Goal: Navigation & Orientation: Find specific page/section

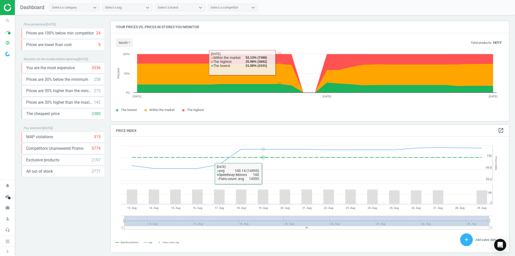
scroll to position [122, 401]
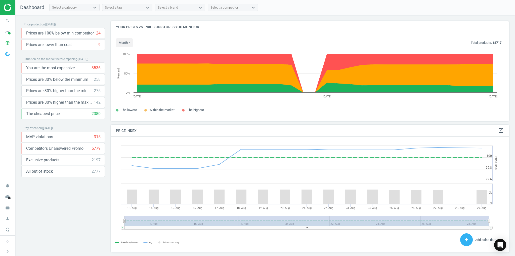
click at [52, 210] on div "Price protection ( [DATE] ) Prices are 100% below min competitor 24 keyboard_ar…" at bounding box center [63, 136] width 84 height 231
click at [10, 32] on span at bounding box center [9, 33] width 3 height 3
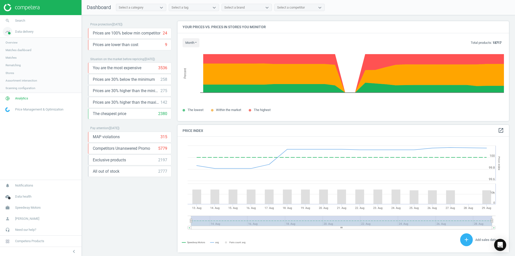
scroll to position [3, 2]
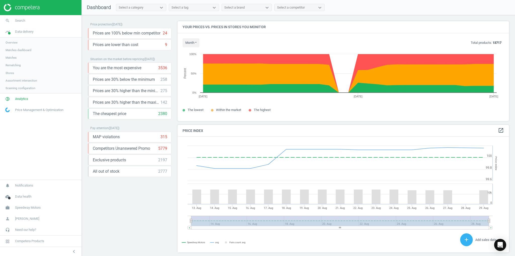
click at [10, 56] on span "Matches" at bounding box center [11, 58] width 11 height 4
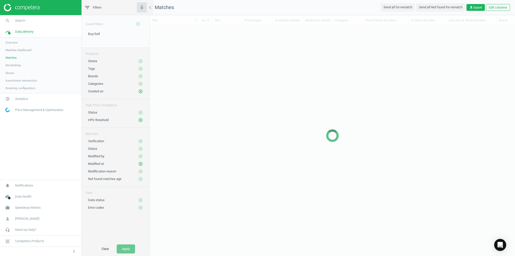
scroll to position [3, 3]
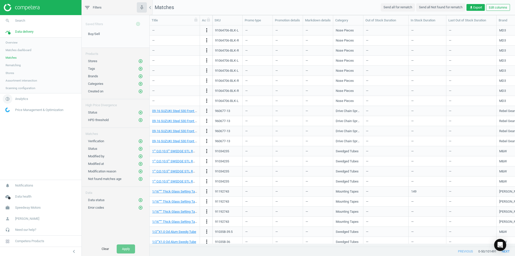
click at [27, 101] on link "pie_chart_outlined Analytics" at bounding box center [40, 98] width 81 height 11
click at [15, 52] on span "Overview" at bounding box center [12, 54] width 12 height 4
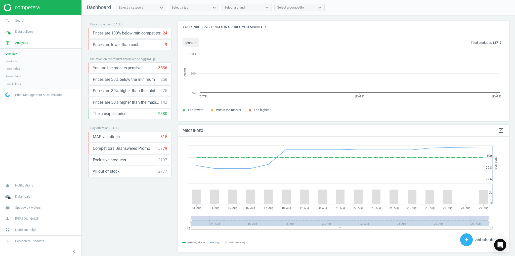
scroll to position [122, 335]
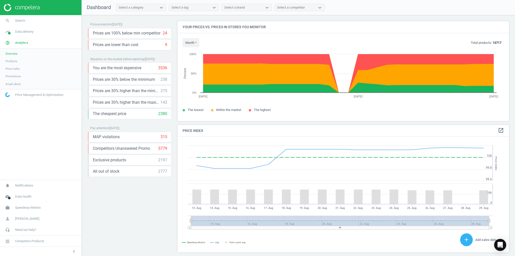
drag, startPoint x: 339, startPoint y: 227, endPoint x: 386, endPoint y: 225, distance: 47.0
click at [386, 225] on icon "Created with Highstock 6.2.0 Price Index Speedway Motors avg Pairs count: avg […" at bounding box center [341, 194] width 328 height 116
drag, startPoint x: 358, startPoint y: 226, endPoint x: 300, endPoint y: 222, distance: 58.5
click at [301, 223] on icon "Created with Highstock 6.2.0 Price Index Speedway Motors avg Pairs count: avg […" at bounding box center [341, 194] width 328 height 116
click at [491, 226] on rect at bounding box center [491, 228] width 4 height 4
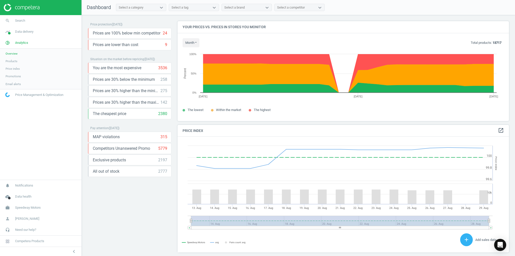
click at [491, 226] on rect at bounding box center [491, 228] width 4 height 4
click at [174, 234] on div "Price protection ( [DATE] ) Prices are 100% below min competitor 24 keyboard_ar…" at bounding box center [298, 136] width 433 height 243
click at [174, 232] on div "Price protection ( [DATE] ) Prices are 100% below min competitor 24 keyboard_ar…" at bounding box center [298, 136] width 433 height 243
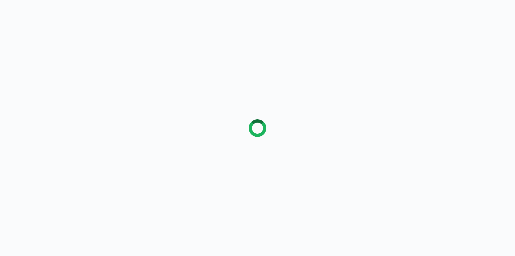
click at [117, 84] on div at bounding box center [257, 128] width 515 height 256
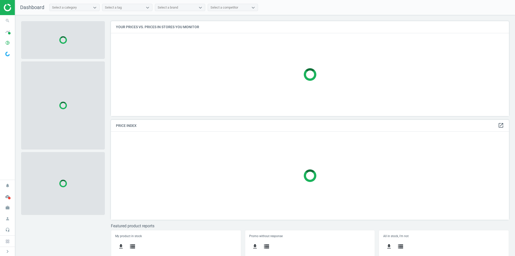
scroll to position [101, 401]
click at [7, 31] on icon "timeline" at bounding box center [8, 32] width 10 height 10
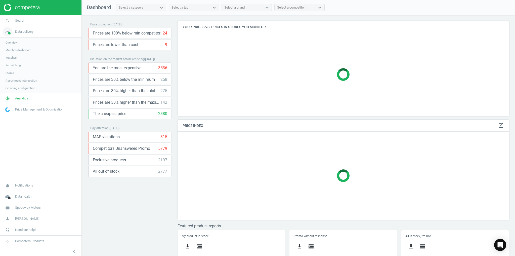
scroll to position [3, 2]
click at [47, 159] on nav "search Search timeline Data delivery Overview Matches dashboard Matches Rematch…" at bounding box center [40, 97] width 81 height 164
click at [26, 99] on span "Analytics" at bounding box center [21, 99] width 13 height 5
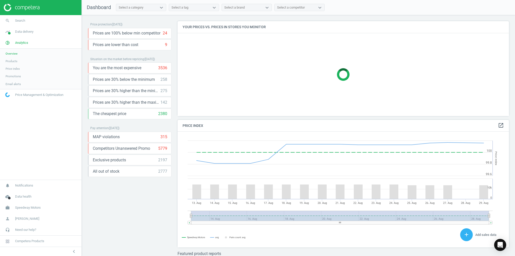
scroll to position [106, 335]
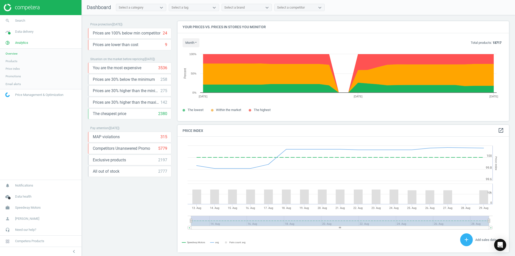
click at [43, 147] on nav "search Search timeline Data delivery Overview Matches dashboard Matches Rematch…" at bounding box center [40, 97] width 81 height 164
click at [38, 144] on nav "search Search timeline Data delivery Overview Matches dashboard Matches Rematch…" at bounding box center [40, 97] width 81 height 164
click at [32, 137] on nav "search Search timeline Data delivery Overview Matches dashboard Matches Rematch…" at bounding box center [40, 97] width 81 height 164
click at [38, 163] on nav "search Search timeline Data delivery Overview Matches dashboard Matches Rematch…" at bounding box center [40, 97] width 81 height 164
